Goal: Information Seeking & Learning: Learn about a topic

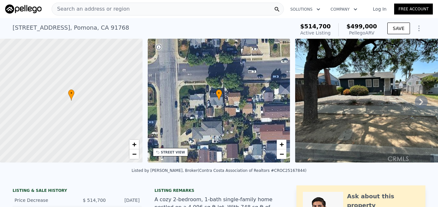
click at [126, 5] on div "Search an address or region" at bounding box center [168, 9] width 232 height 13
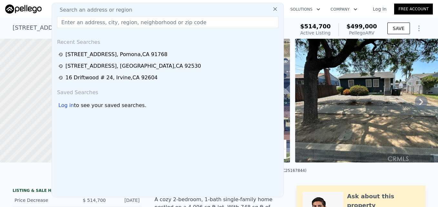
click at [121, 19] on input "text" at bounding box center [167, 22] width 221 height 12
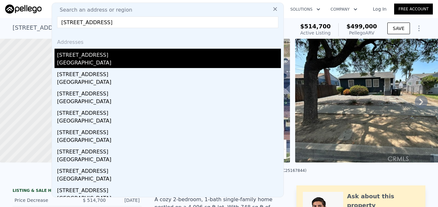
type input "[STREET_ADDRESS]"
click at [124, 56] on div "[STREET_ADDRESS]" at bounding box center [169, 54] width 224 height 10
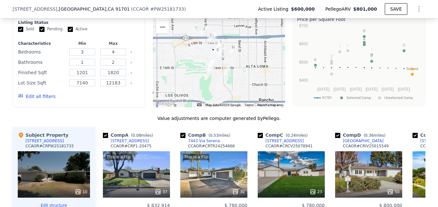
scroll to position [454, 0]
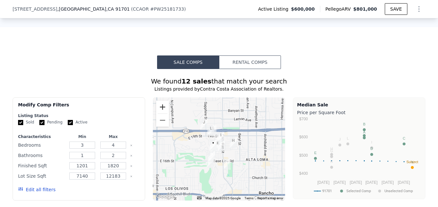
click at [162, 111] on button "Zoom in" at bounding box center [162, 107] width 13 height 13
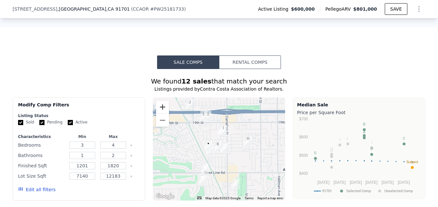
click at [162, 111] on button "Zoom in" at bounding box center [162, 107] width 13 height 13
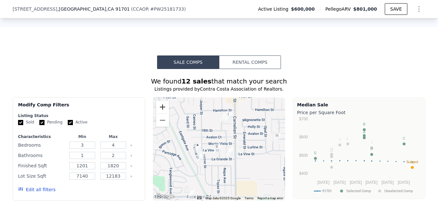
click at [162, 111] on button "Zoom in" at bounding box center [162, 107] width 13 height 13
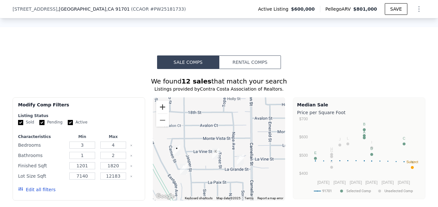
click at [162, 109] on button "Zoom in" at bounding box center [162, 107] width 13 height 13
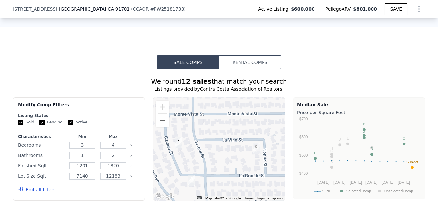
drag, startPoint x: 194, startPoint y: 145, endPoint x: 252, endPoint y: 127, distance: 61.0
click at [252, 127] on div at bounding box center [219, 148] width 133 height 103
click at [164, 126] on button "Zoom out" at bounding box center [162, 120] width 13 height 13
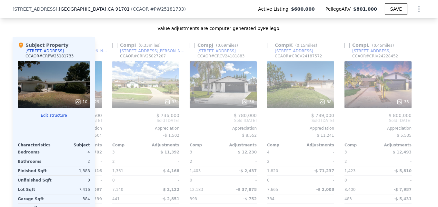
scroll to position [0, 614]
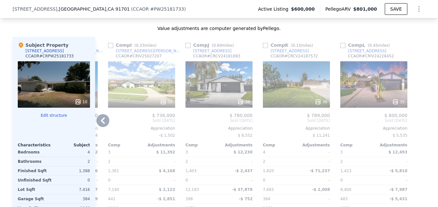
click at [308, 130] on div "$ 789,000 Sold [DATE] Appreciation $ 11,241 Comp Adjustments 4 - 2 - 1,820 -$ 7…" at bounding box center [296, 180] width 67 height 135
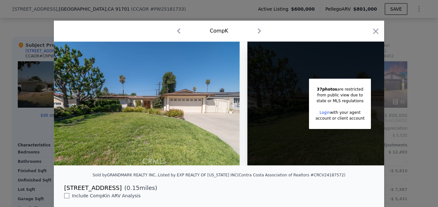
click at [427, 79] on div at bounding box center [219, 103] width 438 height 207
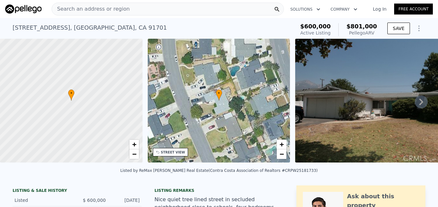
click at [339, 124] on img at bounding box center [388, 101] width 186 height 124
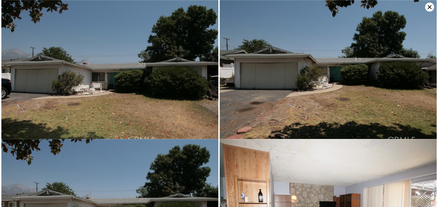
click at [428, 10] on icon at bounding box center [429, 7] width 9 height 9
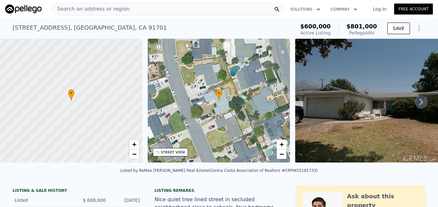
click at [250, 7] on div "Search an address or region" at bounding box center [168, 9] width 232 height 13
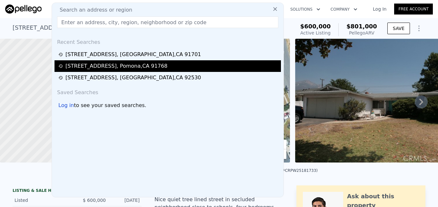
click at [124, 66] on div "[STREET_ADDRESS]" at bounding box center [116, 66] width 102 height 8
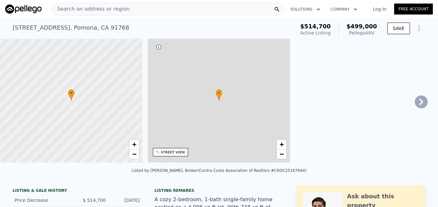
type input "2"
type input "3"
type input "1"
type input "687"
type input "1044"
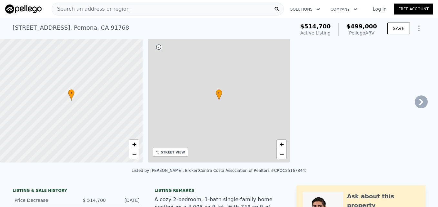
type input "2560"
type input "7230"
type input "$ 499,000"
type input "5"
type input "-$ 79,358"
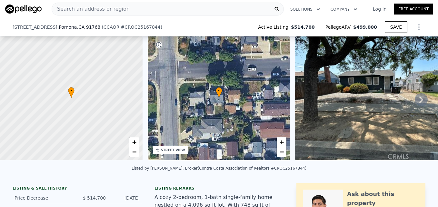
scroll to position [160, 0]
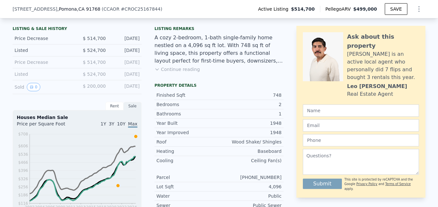
drag, startPoint x: 129, startPoint y: 126, endPoint x: 66, endPoint y: 102, distance: 67.1
click at [66, 102] on div "LISTING & SALE HISTORY Price Decrease $ 514,700 [DATE] Listed $ 524,700 [DATE] …" at bounding box center [77, 178] width 129 height 308
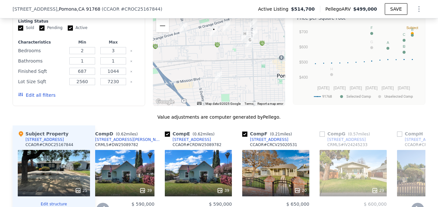
scroll to position [524, 0]
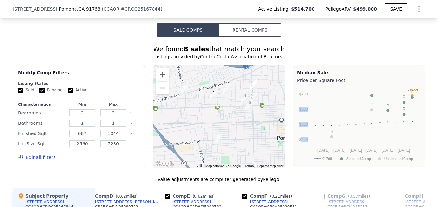
drag, startPoint x: 299, startPoint y: 156, endPoint x: 304, endPoint y: 117, distance: 39.1
click at [304, 117] on icon "91768 Selected Comp Unselected Comp [DATE] Nov [DATE] Mar [DATE] [DATE] 25 $400…" at bounding box center [359, 125] width 124 height 81
drag, startPoint x: 304, startPoint y: 117, endPoint x: 352, endPoint y: 30, distance: 99.1
click at [156, 81] on button "Zoom in" at bounding box center [162, 74] width 13 height 13
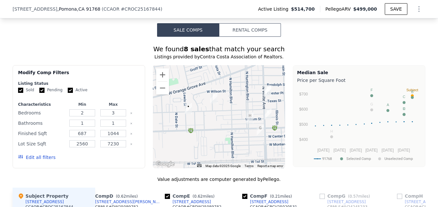
drag, startPoint x: 232, startPoint y: 95, endPoint x: 208, endPoint y: 132, distance: 43.2
click at [208, 132] on div at bounding box center [219, 116] width 133 height 103
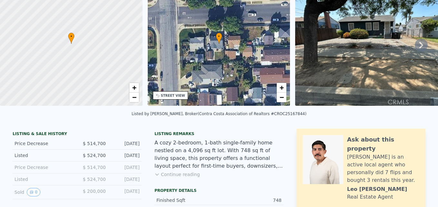
scroll to position [0, 0]
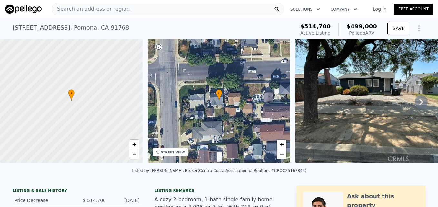
click at [415, 105] on icon at bounding box center [421, 101] width 13 height 13
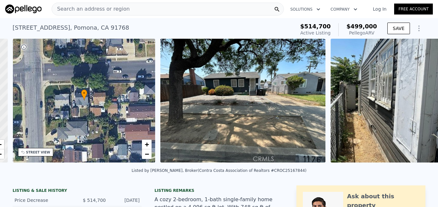
scroll to position [0, 150]
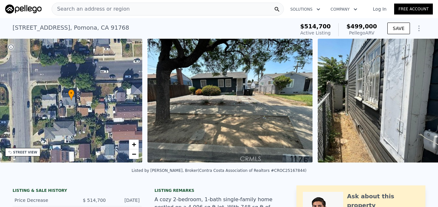
click at [413, 105] on img at bounding box center [389, 101] width 143 height 124
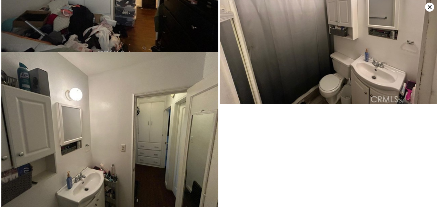
scroll to position [1833, 0]
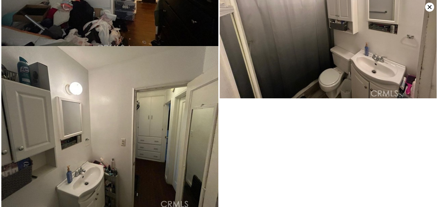
click at [429, 6] on icon at bounding box center [430, 7] width 4 height 4
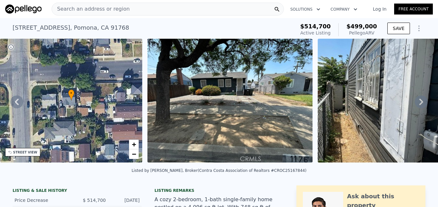
click at [87, 16] on div "Search an address or region Solutions Company Open main menu Log In Free Account" at bounding box center [219, 8] width 428 height 15
click at [89, 9] on span "Search an address or region" at bounding box center [91, 9] width 78 height 8
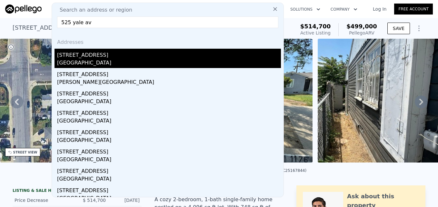
type input "525 yale av"
click at [93, 57] on div "[STREET_ADDRESS]" at bounding box center [169, 54] width 224 height 10
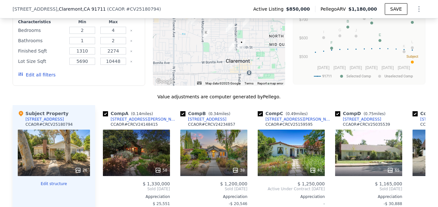
scroll to position [498, 0]
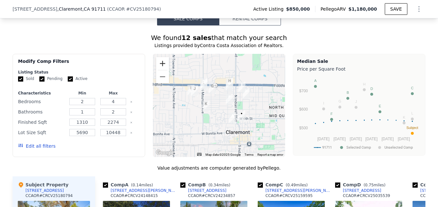
click at [163, 68] on button "Zoom in" at bounding box center [162, 63] width 13 height 13
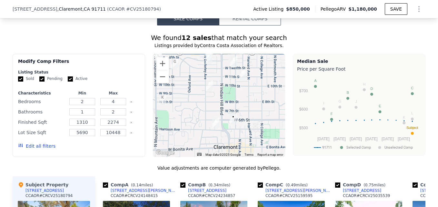
drag, startPoint x: 260, startPoint y: 107, endPoint x: 227, endPoint y: 95, distance: 34.7
click at [227, 95] on div at bounding box center [219, 105] width 133 height 103
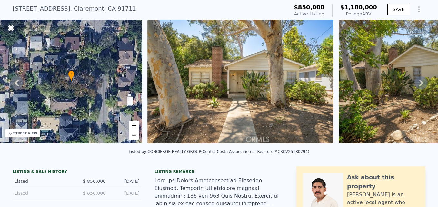
scroll to position [2, 0]
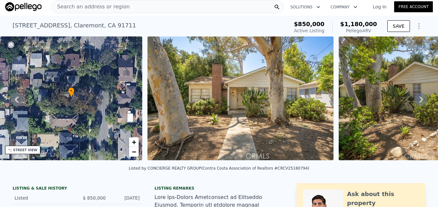
click at [105, 8] on span "Search an address or region" at bounding box center [91, 7] width 78 height 8
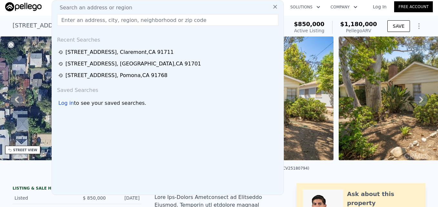
click at [105, 21] on input "text" at bounding box center [167, 20] width 221 height 12
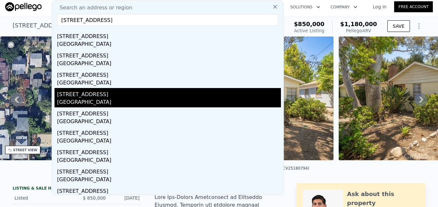
scroll to position [45, 0]
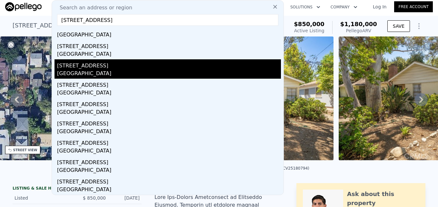
type input "[STREET_ADDRESS]"
click at [115, 77] on div "[GEOGRAPHIC_DATA]" at bounding box center [169, 74] width 224 height 9
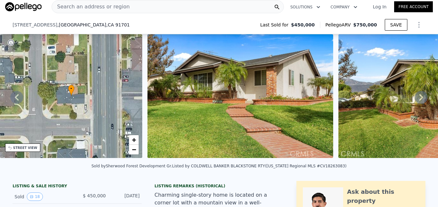
click at [225, 183] on div "Listing Remarks (Historical)" at bounding box center [218, 185] width 129 height 5
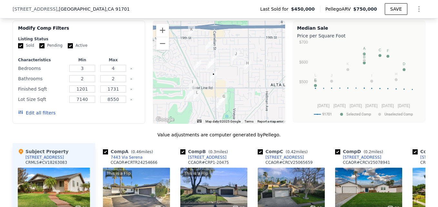
scroll to position [563, 0]
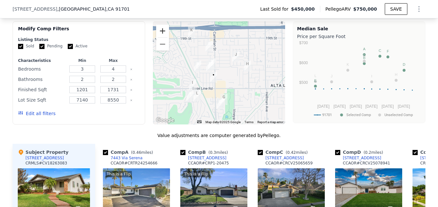
click at [160, 35] on button "Zoom in" at bounding box center [162, 31] width 13 height 13
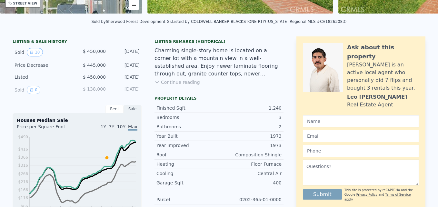
scroll to position [0, 0]
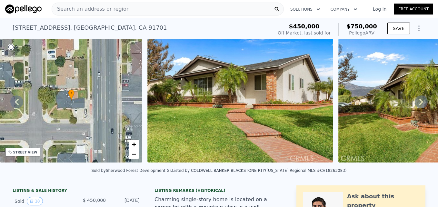
click at [157, 0] on nav "Search an address or region Solutions Company Open main menu Log In Free Account" at bounding box center [219, 9] width 438 height 18
click at [139, 8] on div "Search an address or region" at bounding box center [168, 9] width 232 height 13
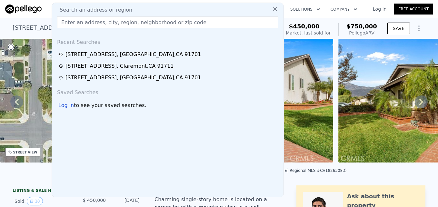
click at [136, 25] on input "text" at bounding box center [167, 22] width 221 height 12
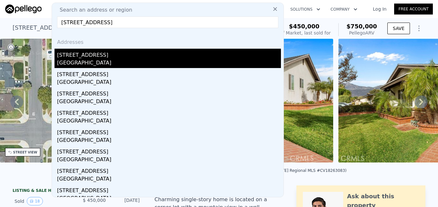
type input "[STREET_ADDRESS]"
click at [151, 63] on div "[GEOGRAPHIC_DATA]" at bounding box center [169, 63] width 224 height 9
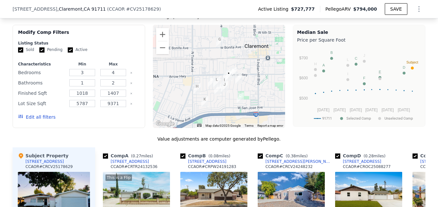
scroll to position [523, 0]
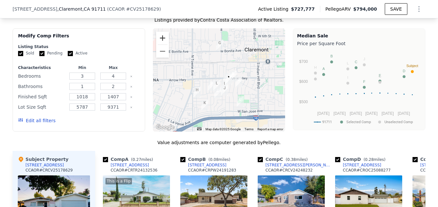
click at [160, 44] on button "Zoom in" at bounding box center [162, 38] width 13 height 13
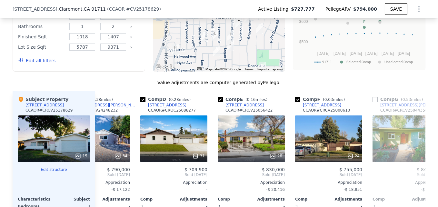
scroll to position [0, 169]
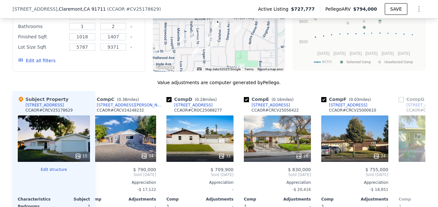
drag, startPoint x: 242, startPoint y: 32, endPoint x: 218, endPoint y: 33, distance: 23.6
click at [218, 33] on div at bounding box center [219, 19] width 133 height 103
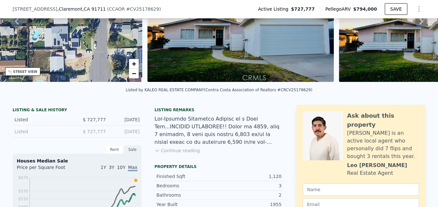
scroll to position [54, 0]
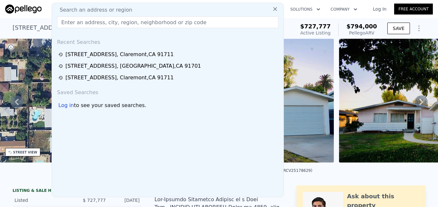
drag, startPoint x: 89, startPoint y: 10, endPoint x: 79, endPoint y: 24, distance: 16.4
click at [79, 24] on input "text" at bounding box center [167, 22] width 221 height 12
paste input "[STREET_ADDRESS]"
type input "[STREET_ADDRESS]"
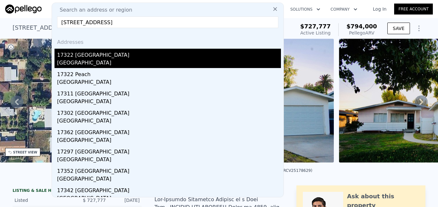
click at [113, 58] on div "17322 [GEOGRAPHIC_DATA]" at bounding box center [169, 54] width 224 height 10
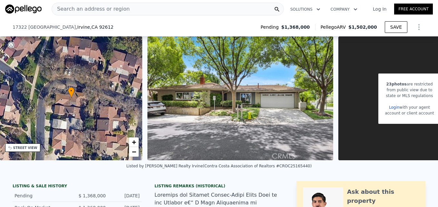
scroll to position [132, 0]
